Goal: Find specific page/section: Find specific page/section

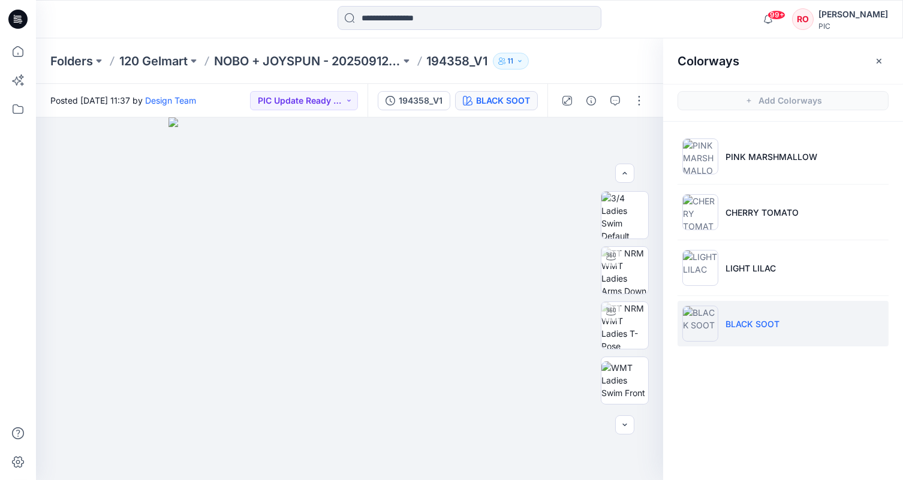
scroll to position [327, 0]
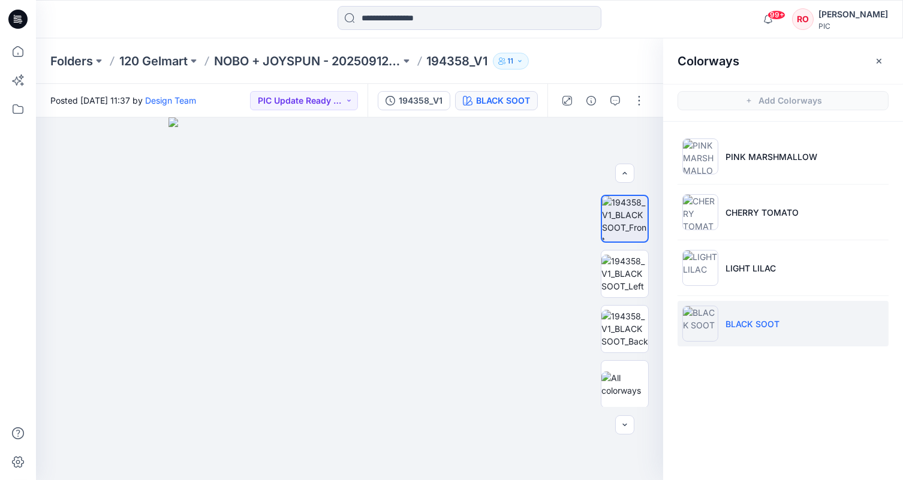
click at [267, 44] on div "Folders 120 Gelmart NOBO + JOYSPUN - 20250912_120_GC 194358_V1 11" at bounding box center [469, 61] width 867 height 46
click at [268, 53] on p "NOBO + JOYSPUN - 20250912_120_GC" at bounding box center [307, 61] width 187 height 17
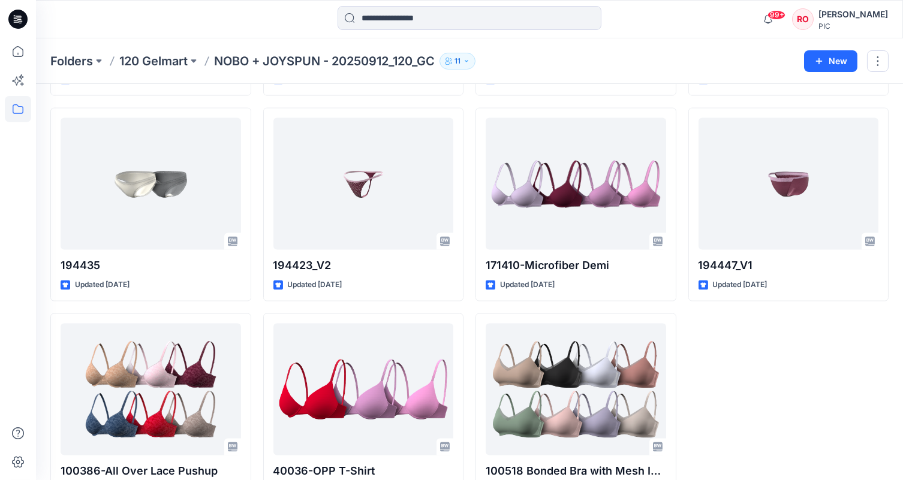
scroll to position [3764, 0]
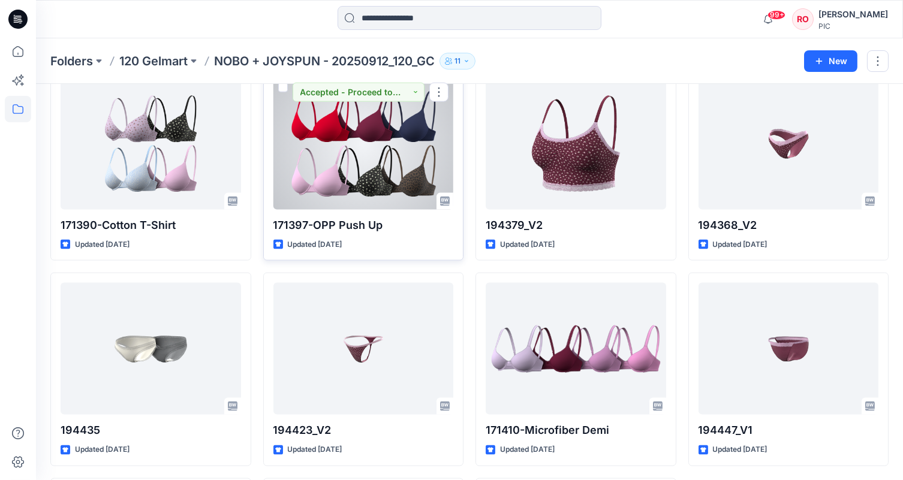
click at [408, 179] on div at bounding box center [363, 144] width 181 height 132
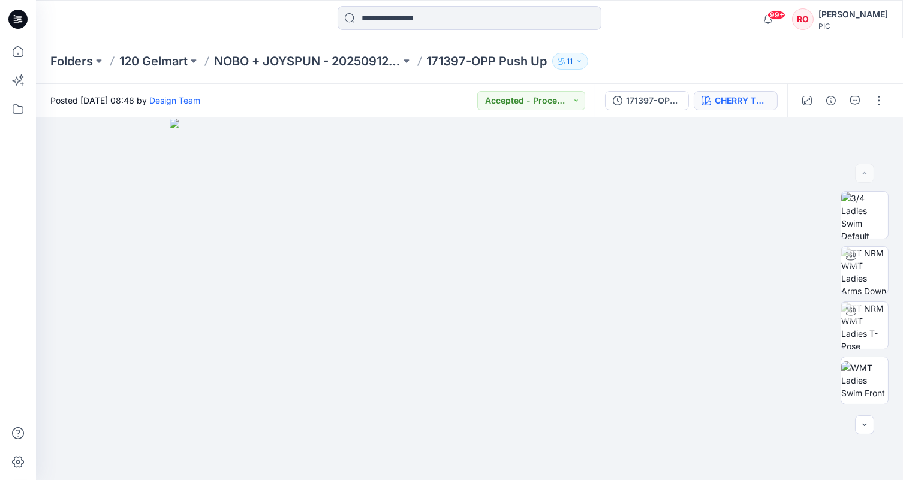
click at [718, 93] on button "CHERRY TOMATO 2031115" at bounding box center [736, 100] width 84 height 19
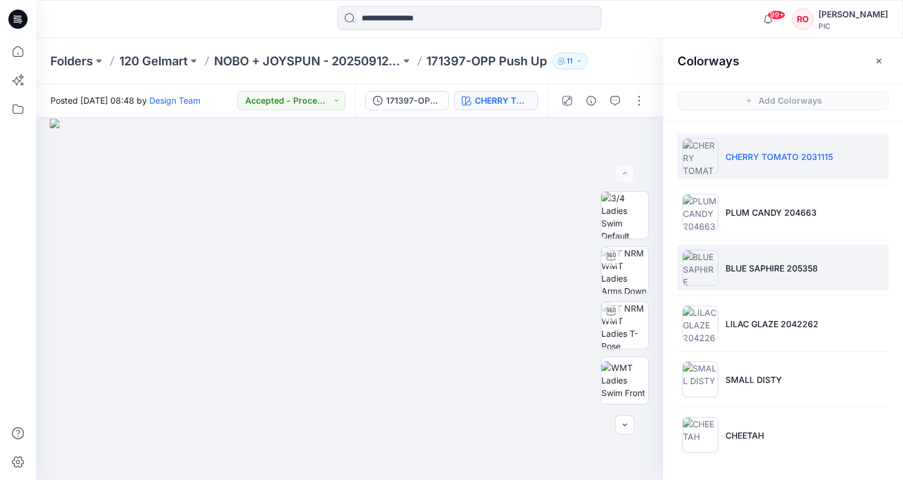
click at [711, 255] on img at bounding box center [700, 268] width 36 height 36
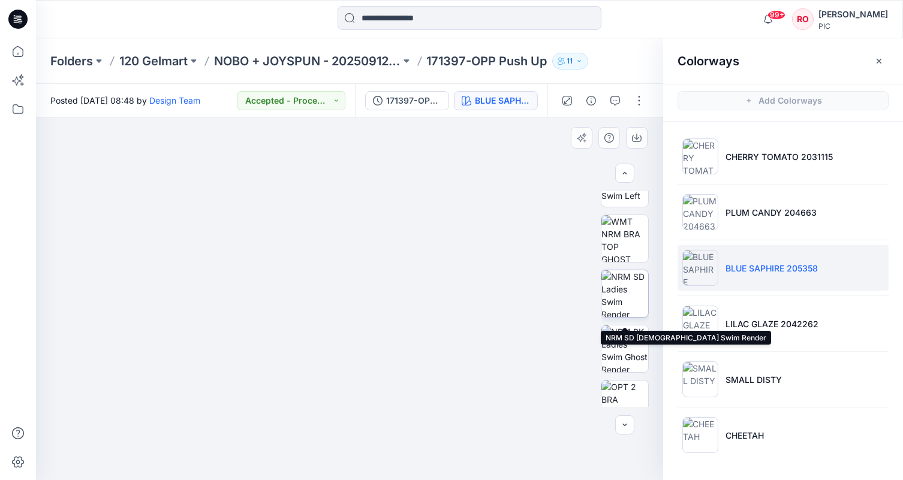
scroll to position [284, 0]
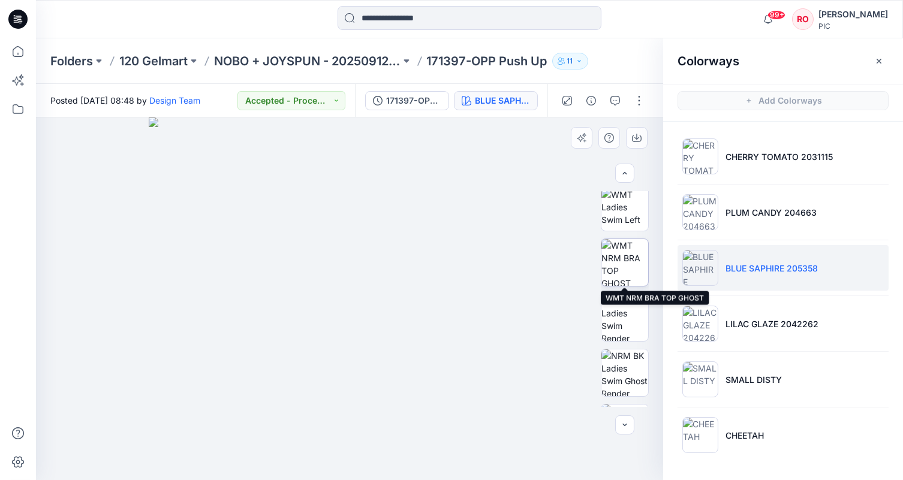
click at [627, 283] on img at bounding box center [625, 262] width 47 height 47
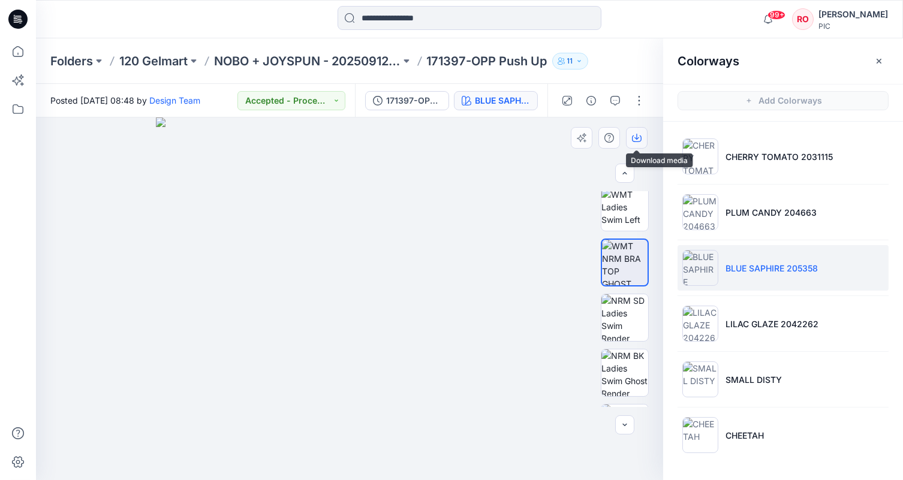
click at [632, 131] on button "button" at bounding box center [637, 138] width 22 height 22
